Goal: Transaction & Acquisition: Purchase product/service

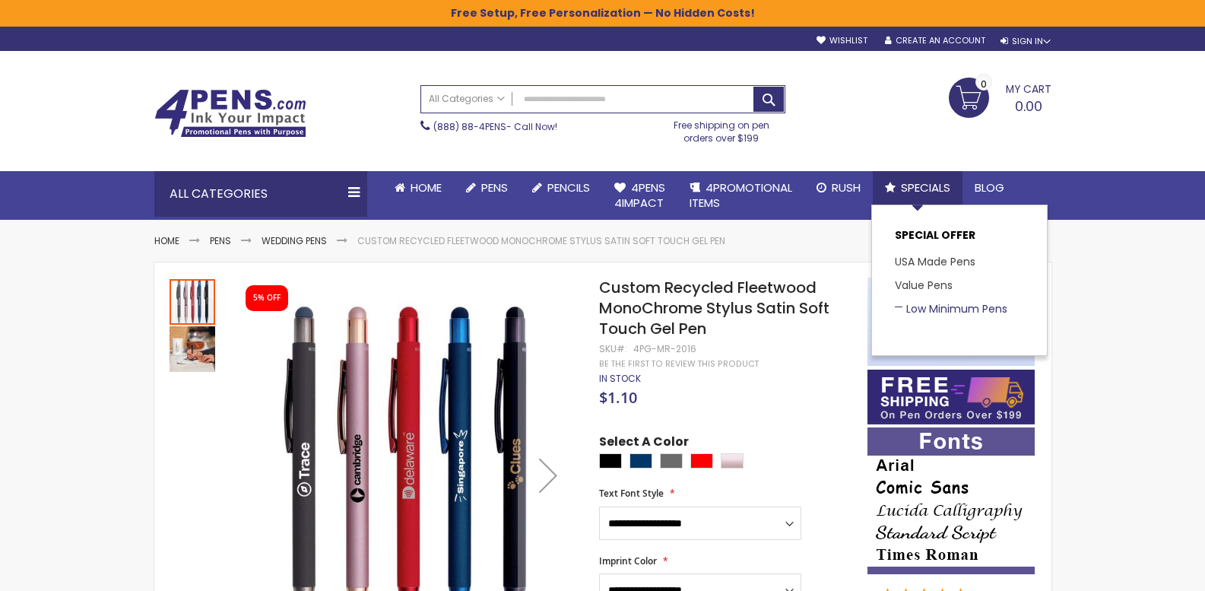
click at [942, 309] on link "Low Minimum Pens" at bounding box center [951, 308] width 113 height 15
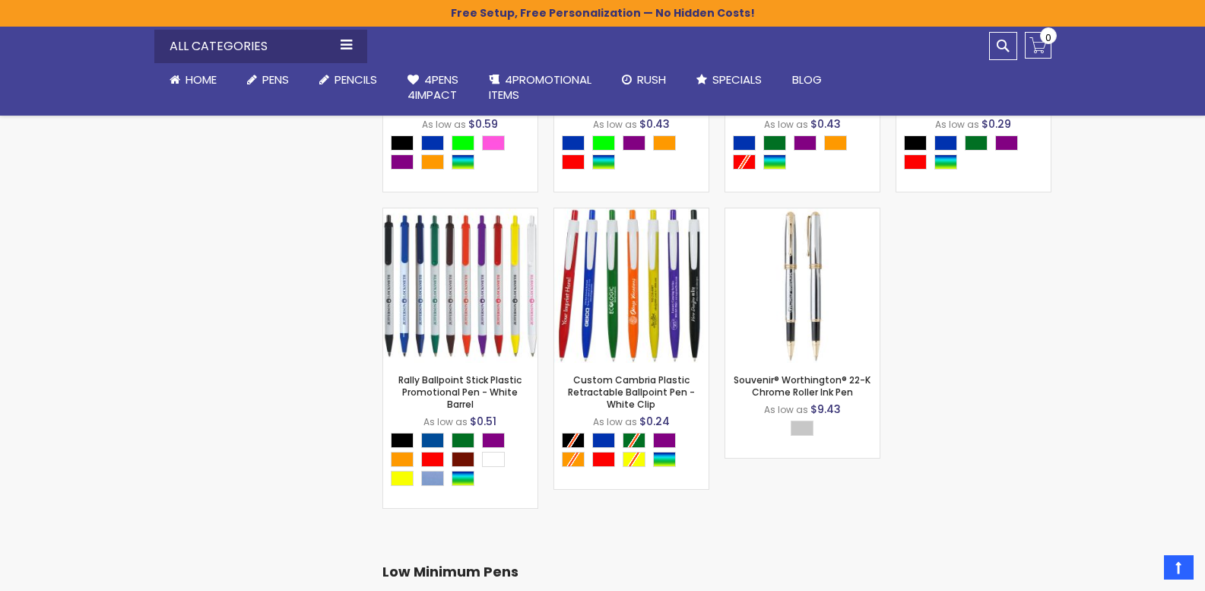
scroll to position [3550, 0]
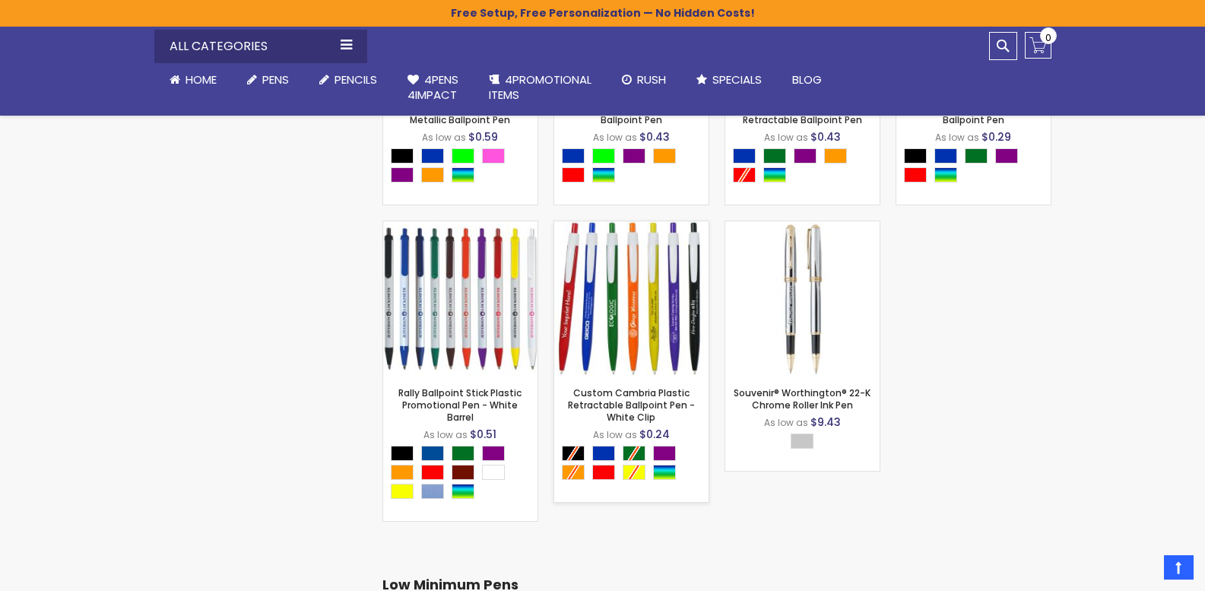
click at [650, 315] on img at bounding box center [631, 298] width 154 height 154
